Goal: Entertainment & Leisure: Consume media (video, audio)

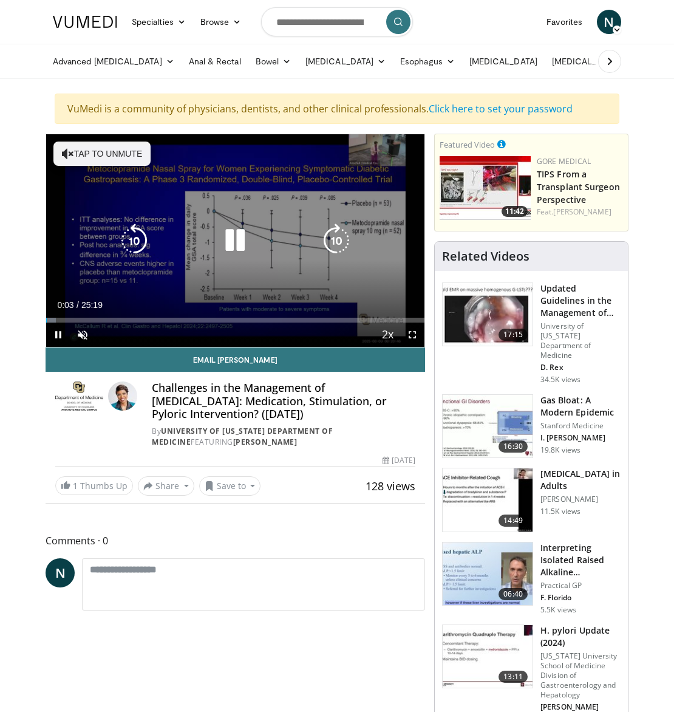
click at [103, 154] on button "Tap to unmute" at bounding box center [101, 153] width 97 height 24
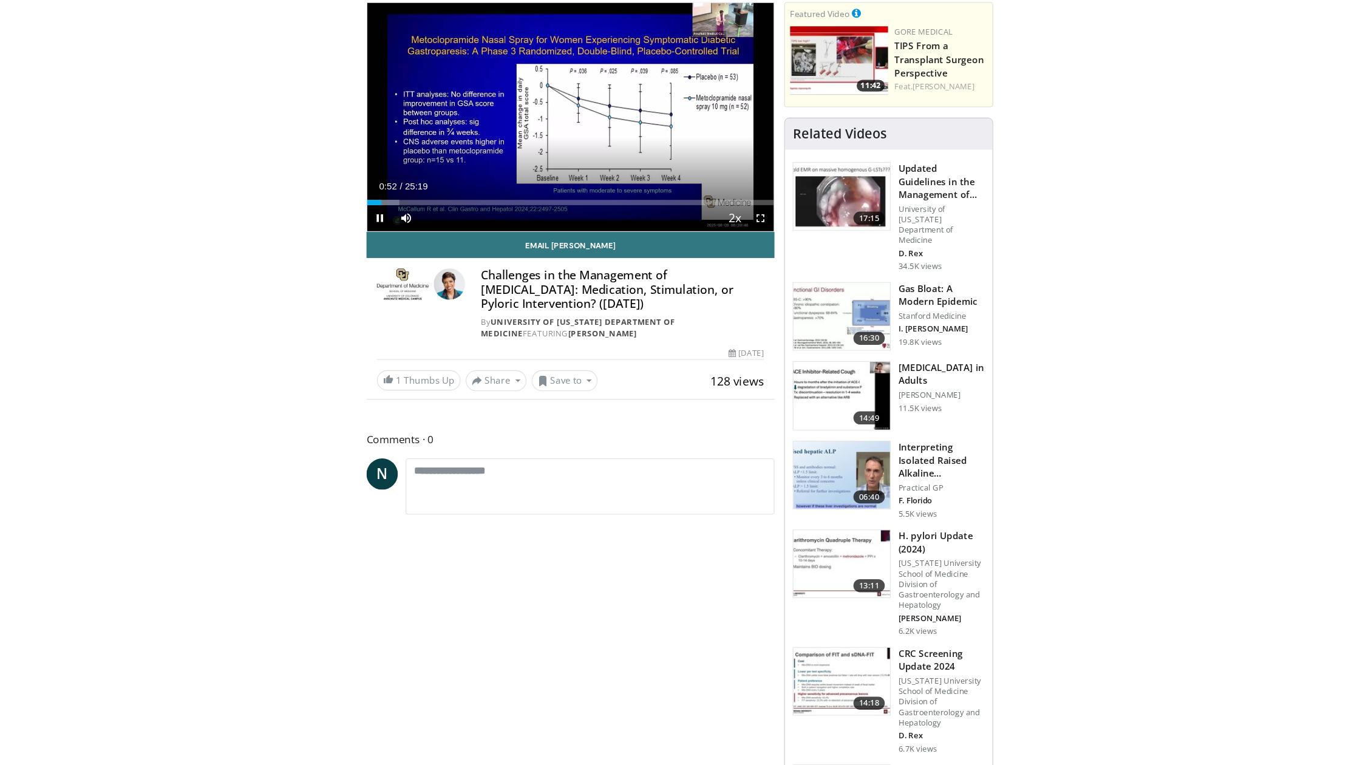
scroll to position [145, 0]
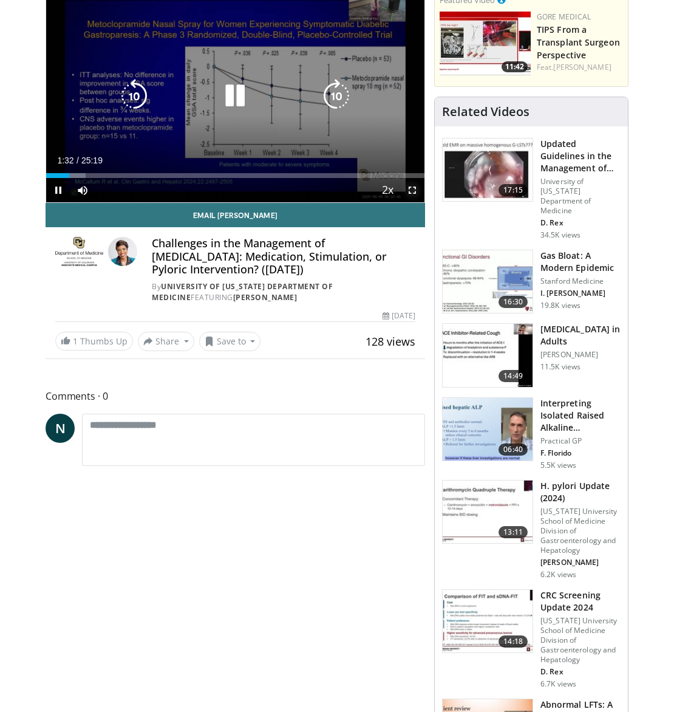
drag, startPoint x: 413, startPoint y: 190, endPoint x: 381, endPoint y: 248, distance: 66.6
click at [413, 190] on span "Video Player" at bounding box center [412, 190] width 24 height 24
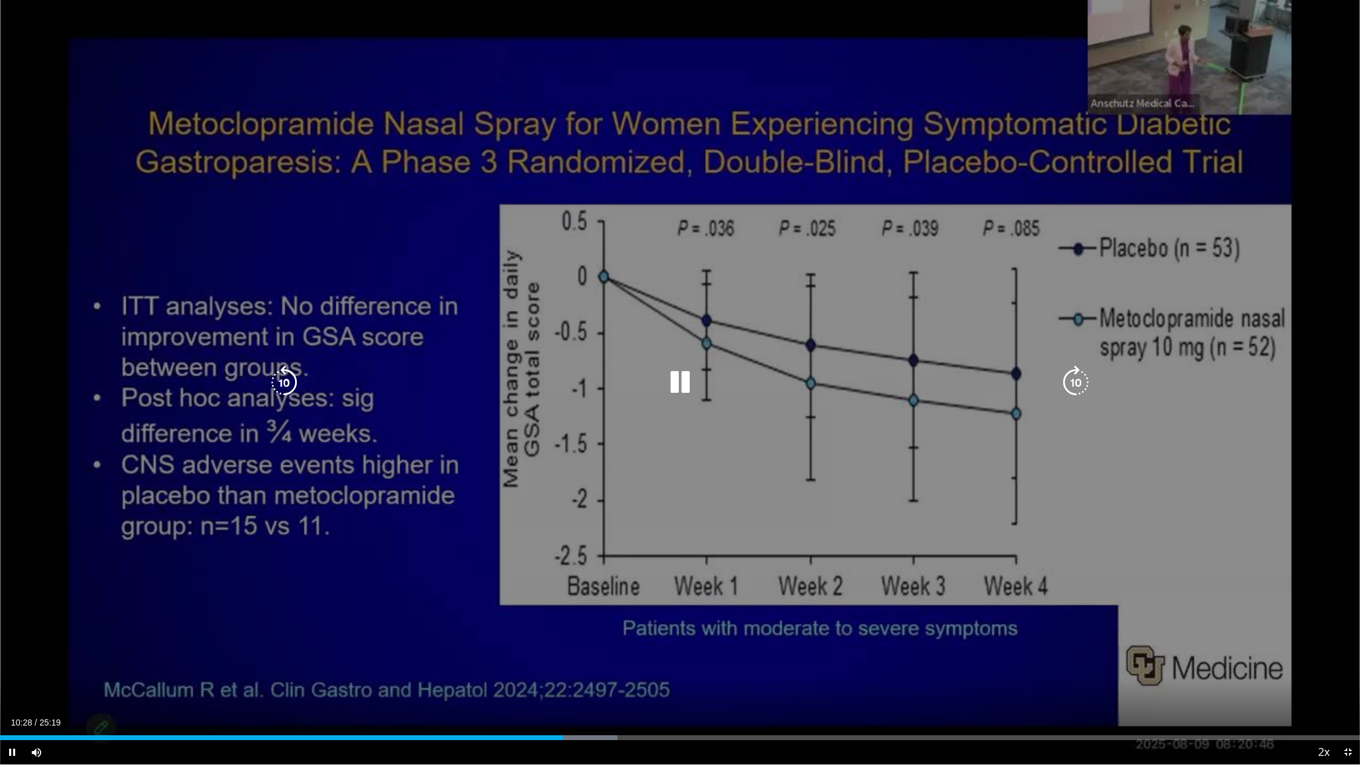
click at [81, 4] on div "10 seconds Tap to unmute" at bounding box center [680, 382] width 1360 height 764
click at [163, 112] on div "10 seconds Tap to unmute" at bounding box center [680, 382] width 1360 height 764
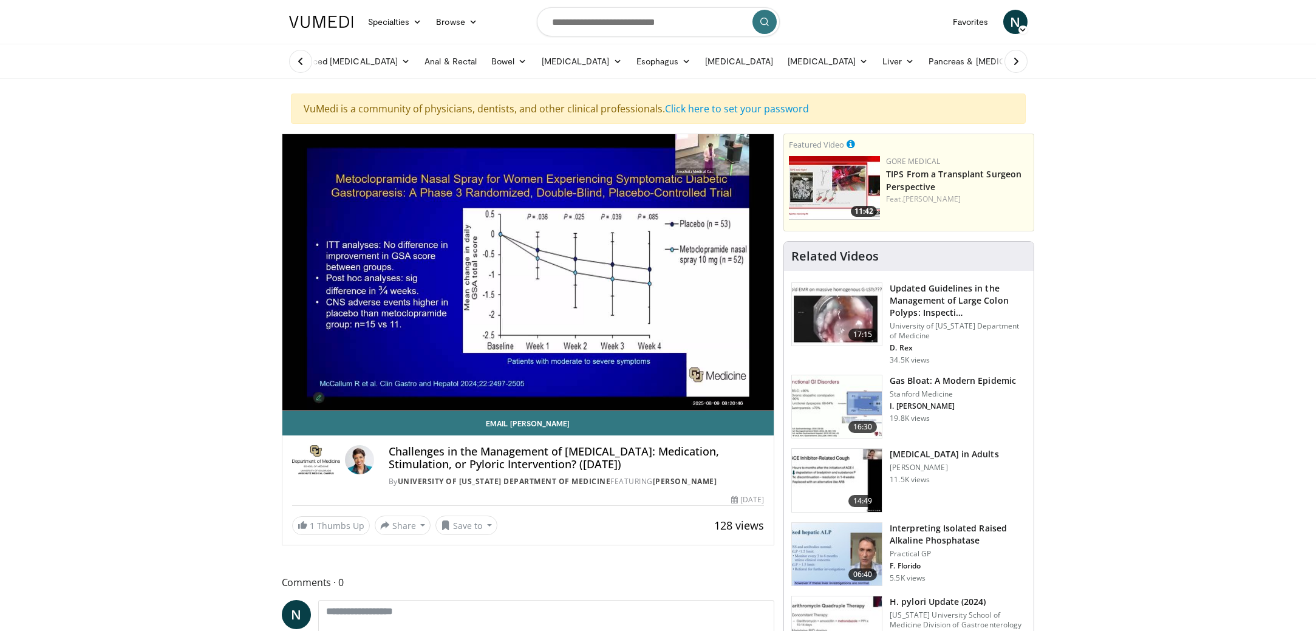
scroll to position [22, 0]
